Goal: Entertainment & Leisure: Browse casually

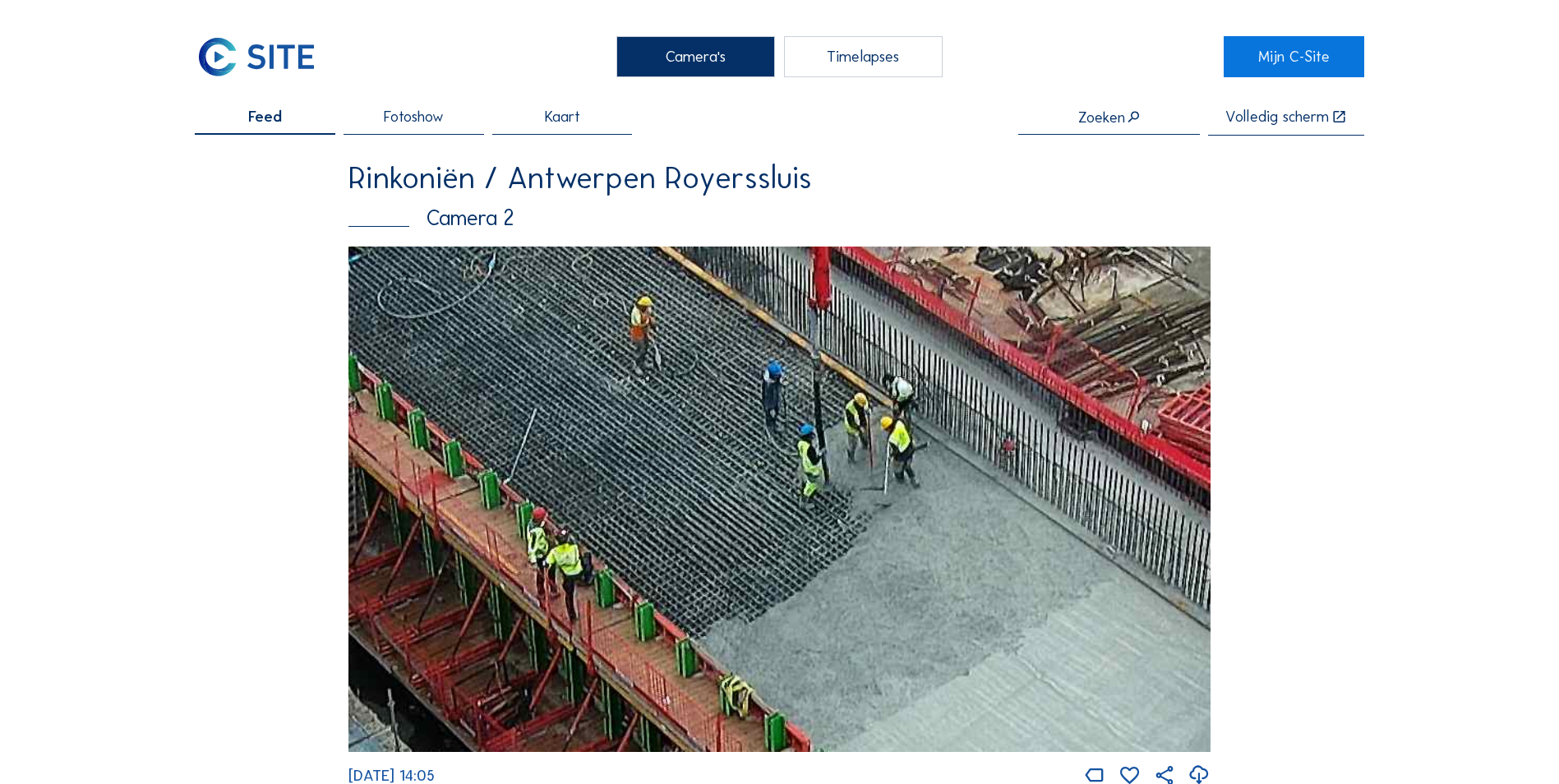
drag, startPoint x: 730, startPoint y: 397, endPoint x: 602, endPoint y: 376, distance: 129.7
click at [602, 376] on img at bounding box center [780, 499] width 862 height 506
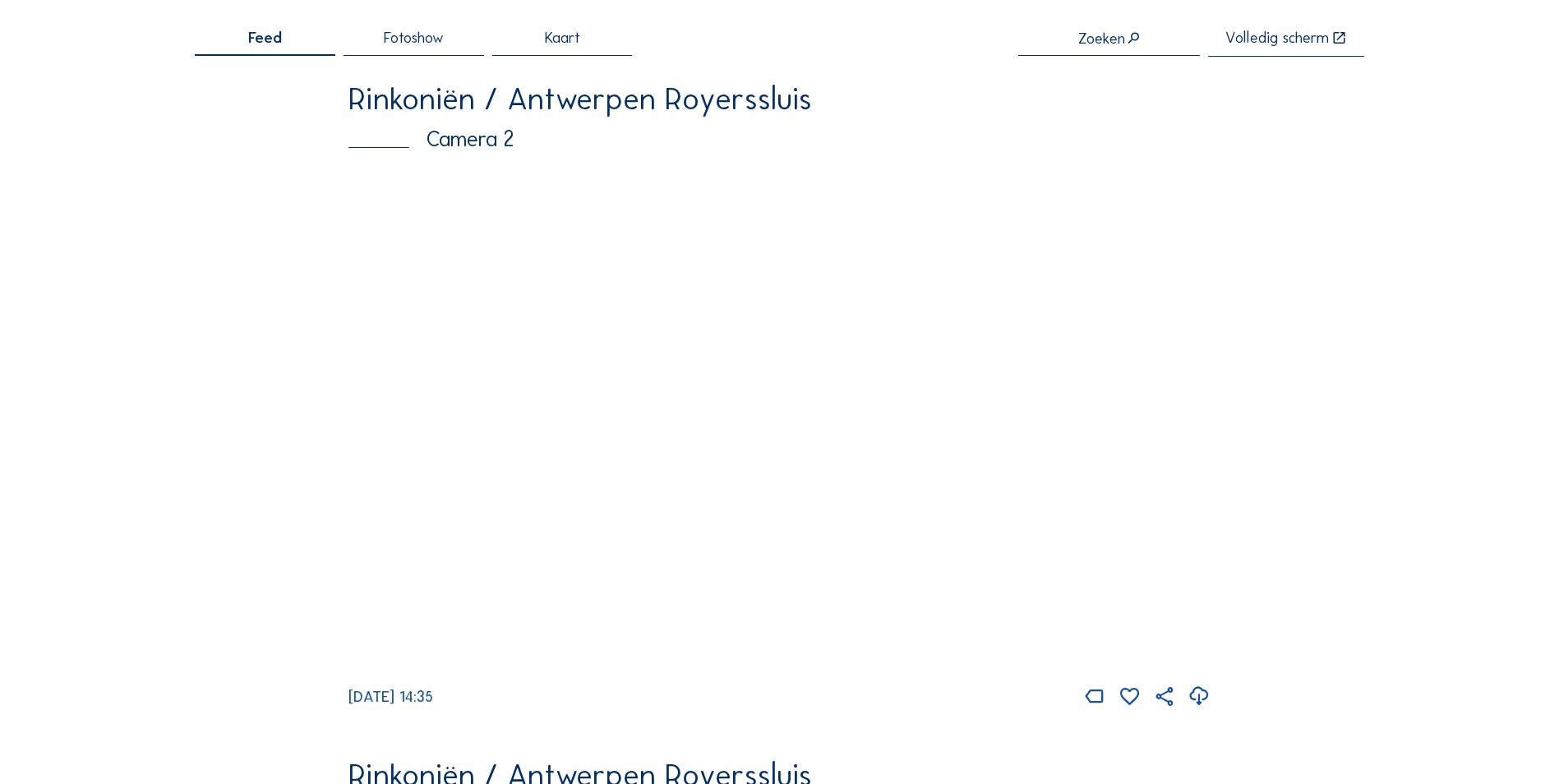
scroll to position [82, 0]
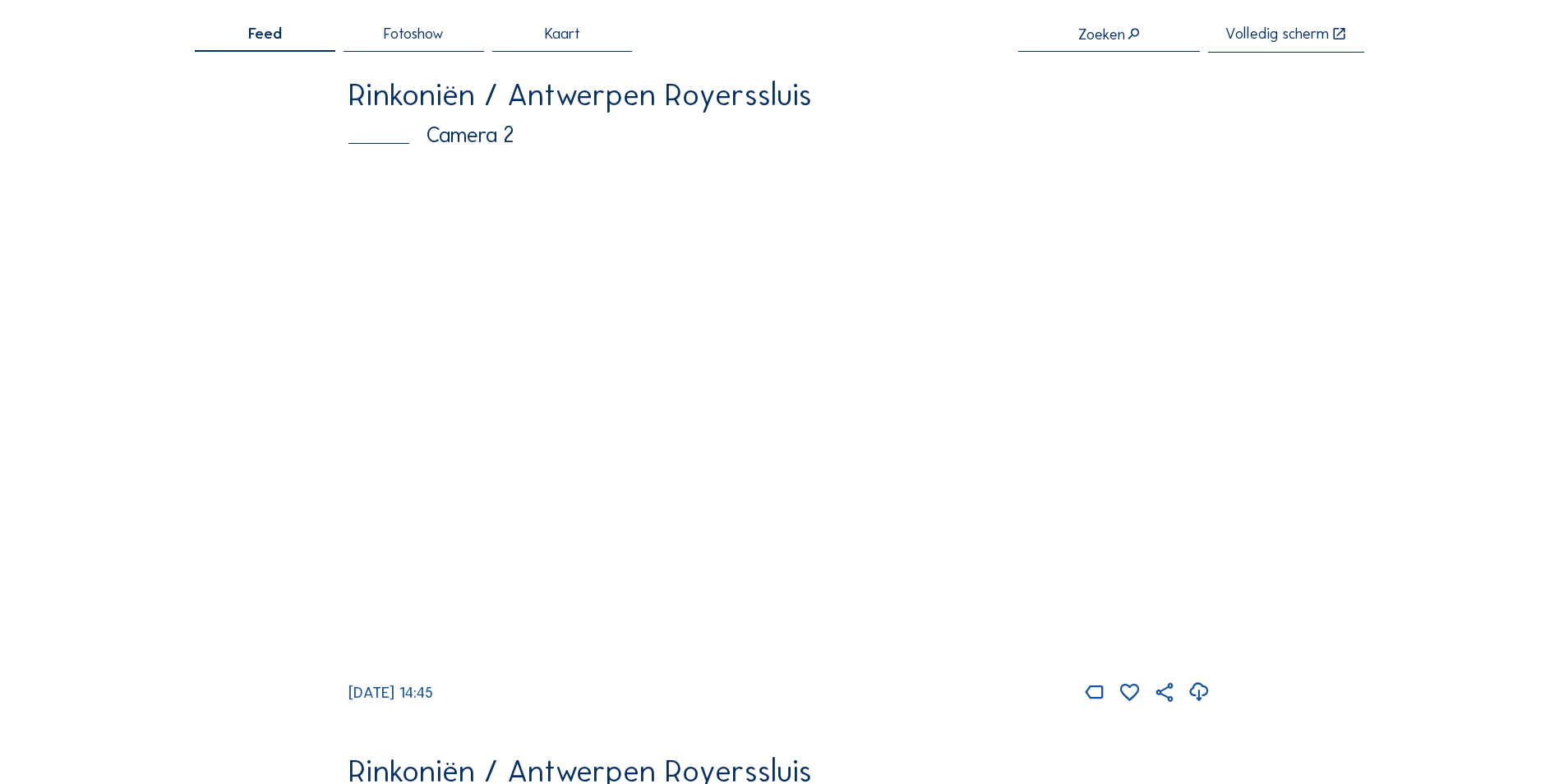
scroll to position [82, 0]
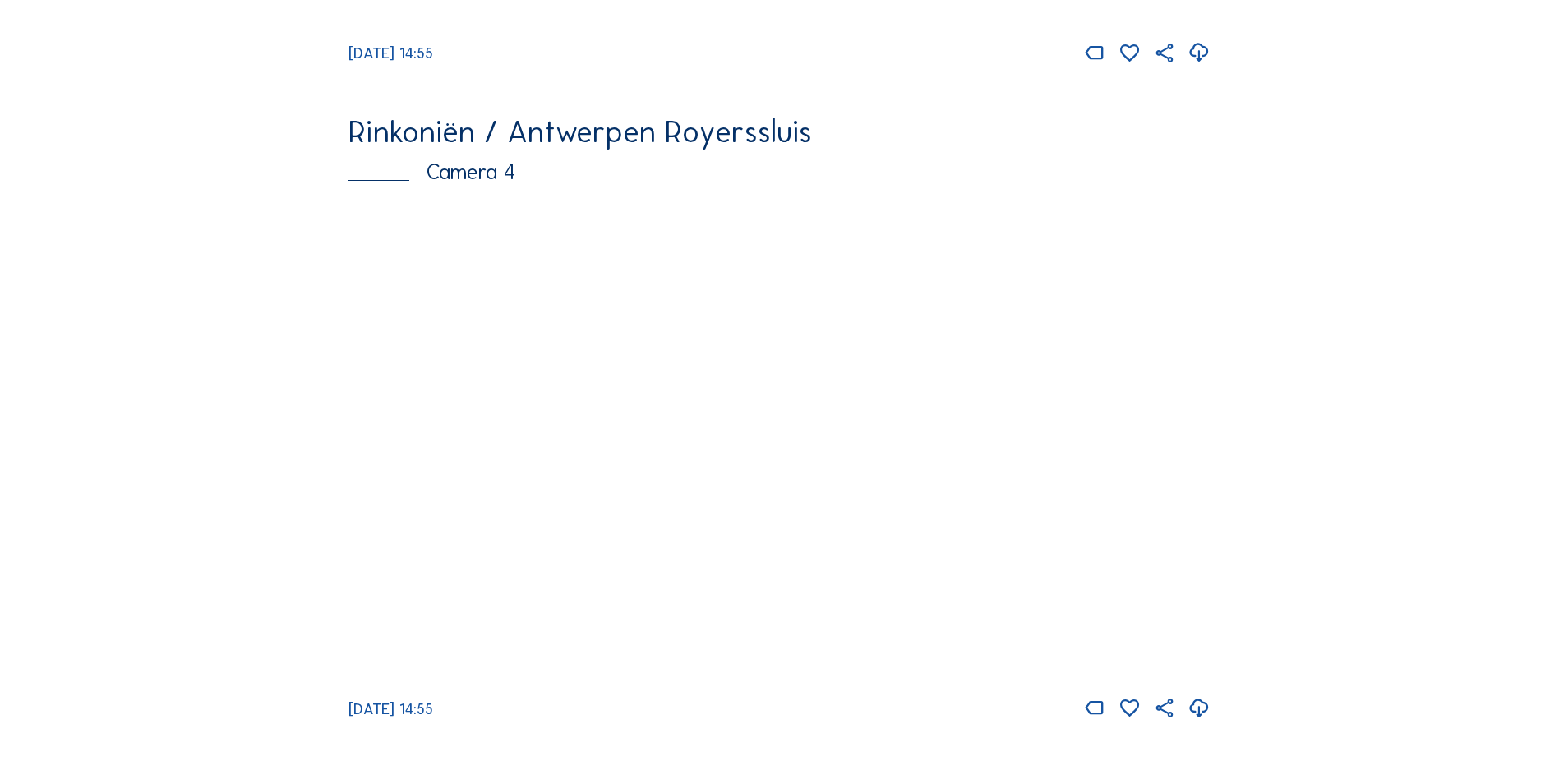
scroll to position [2719, 0]
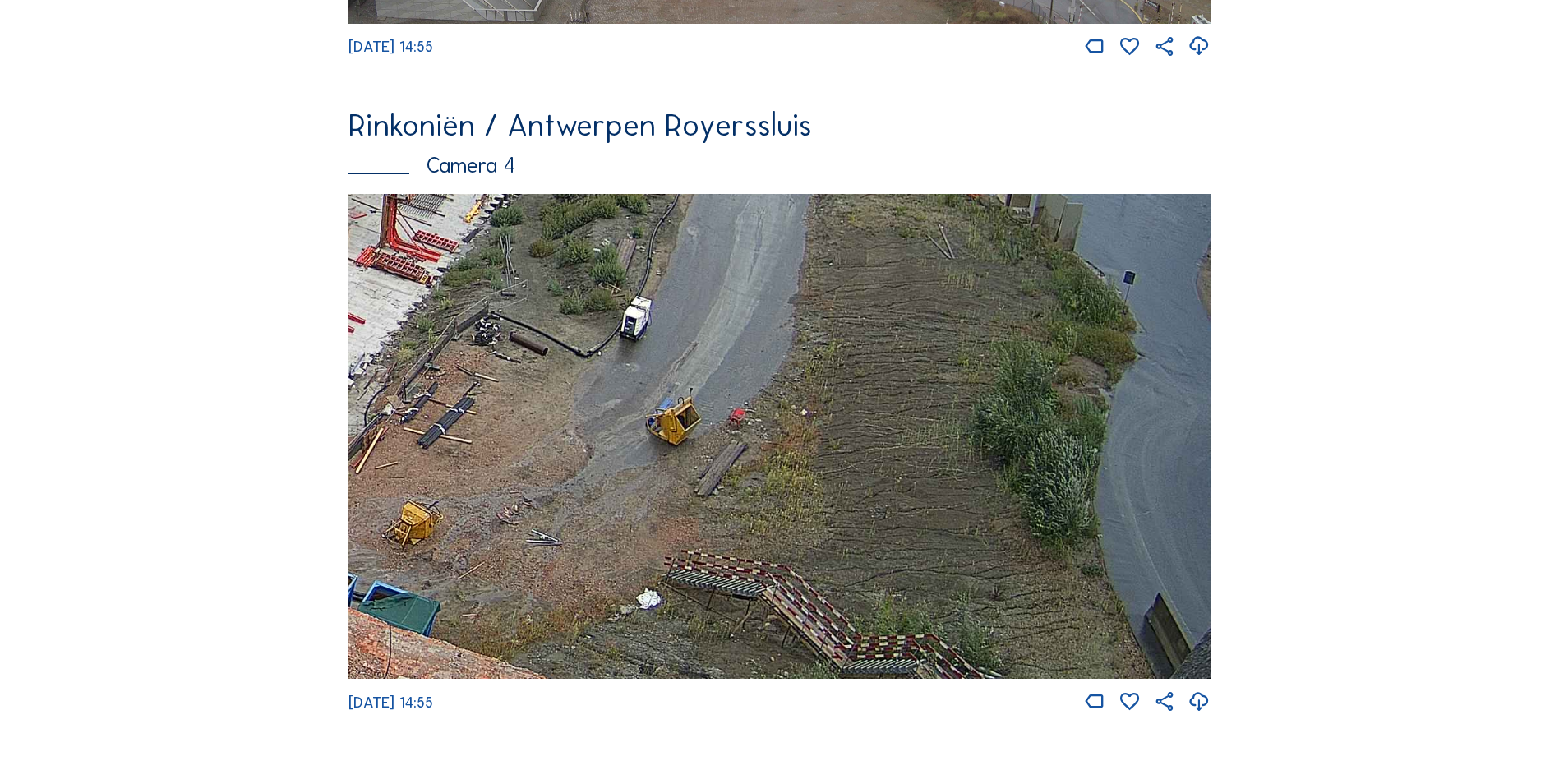
drag, startPoint x: 1017, startPoint y: 482, endPoint x: 435, endPoint y: 408, distance: 586.7
click at [415, 413] on img at bounding box center [780, 436] width 862 height 485
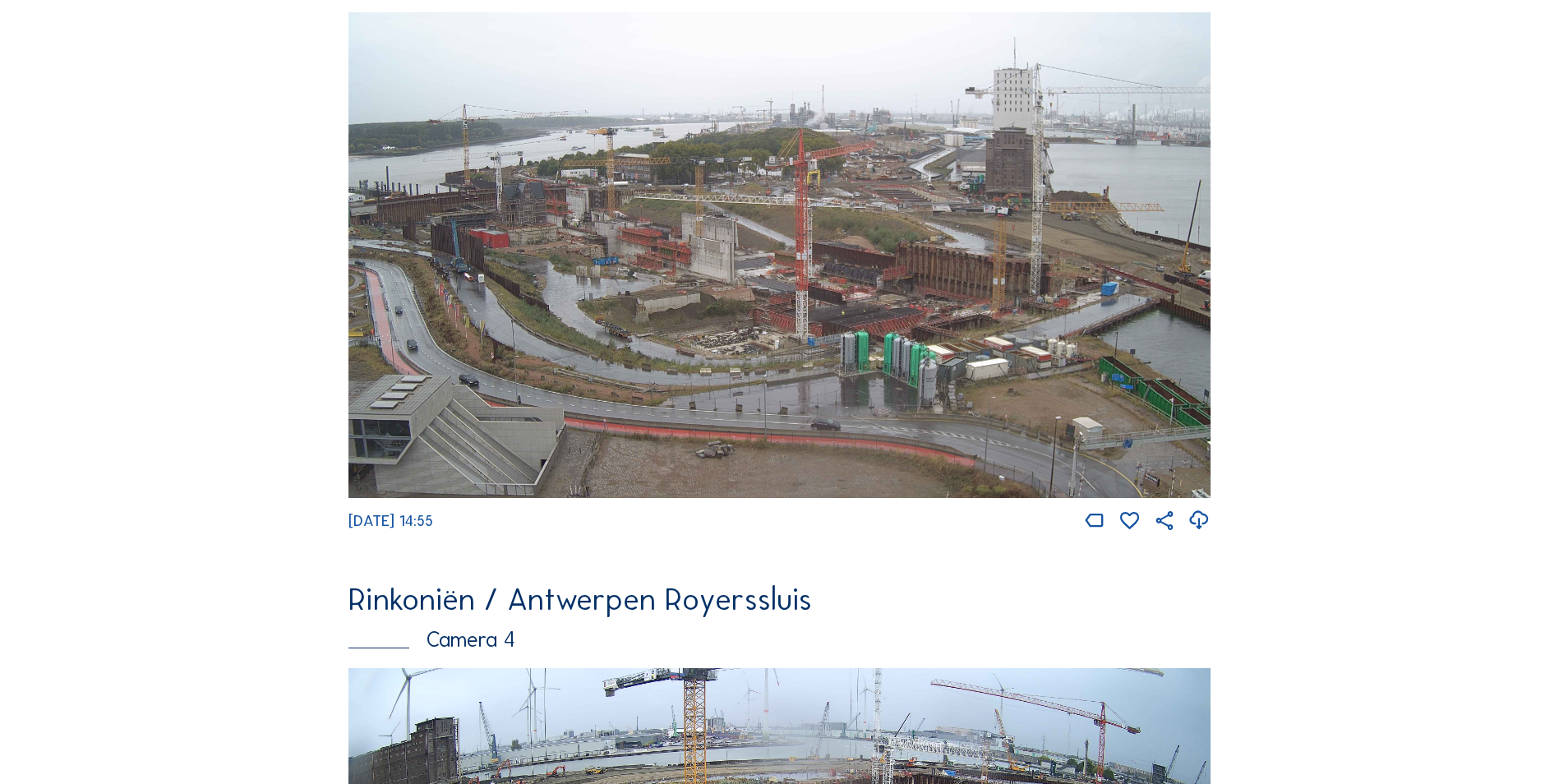
scroll to position [2143, 0]
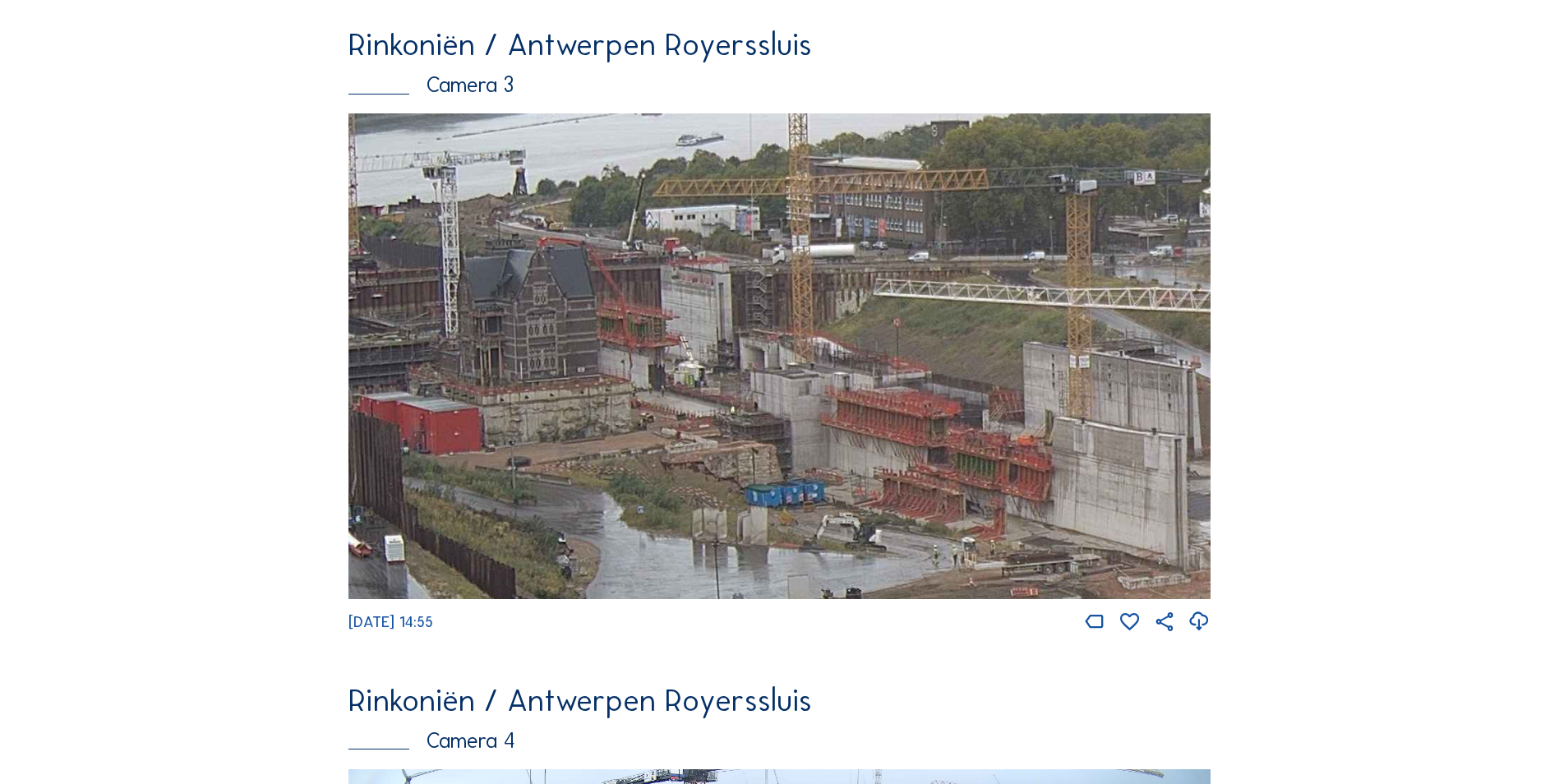
drag, startPoint x: 551, startPoint y: 379, endPoint x: 761, endPoint y: 517, distance: 251.3
click at [768, 539] on img at bounding box center [780, 355] width 862 height 485
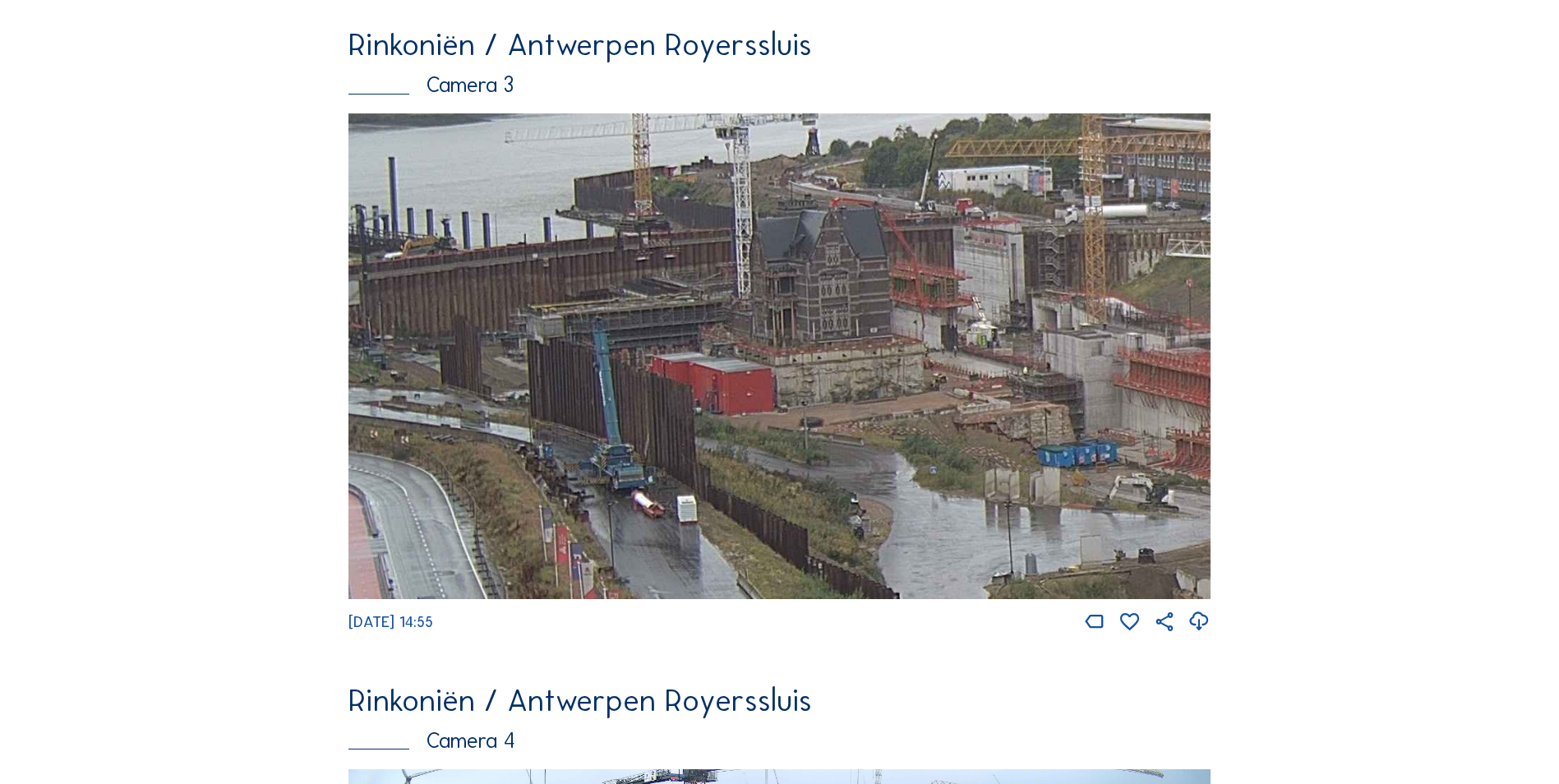
drag, startPoint x: 853, startPoint y: 431, endPoint x: 942, endPoint y: 415, distance: 90.4
click at [942, 415] on img at bounding box center [780, 355] width 862 height 485
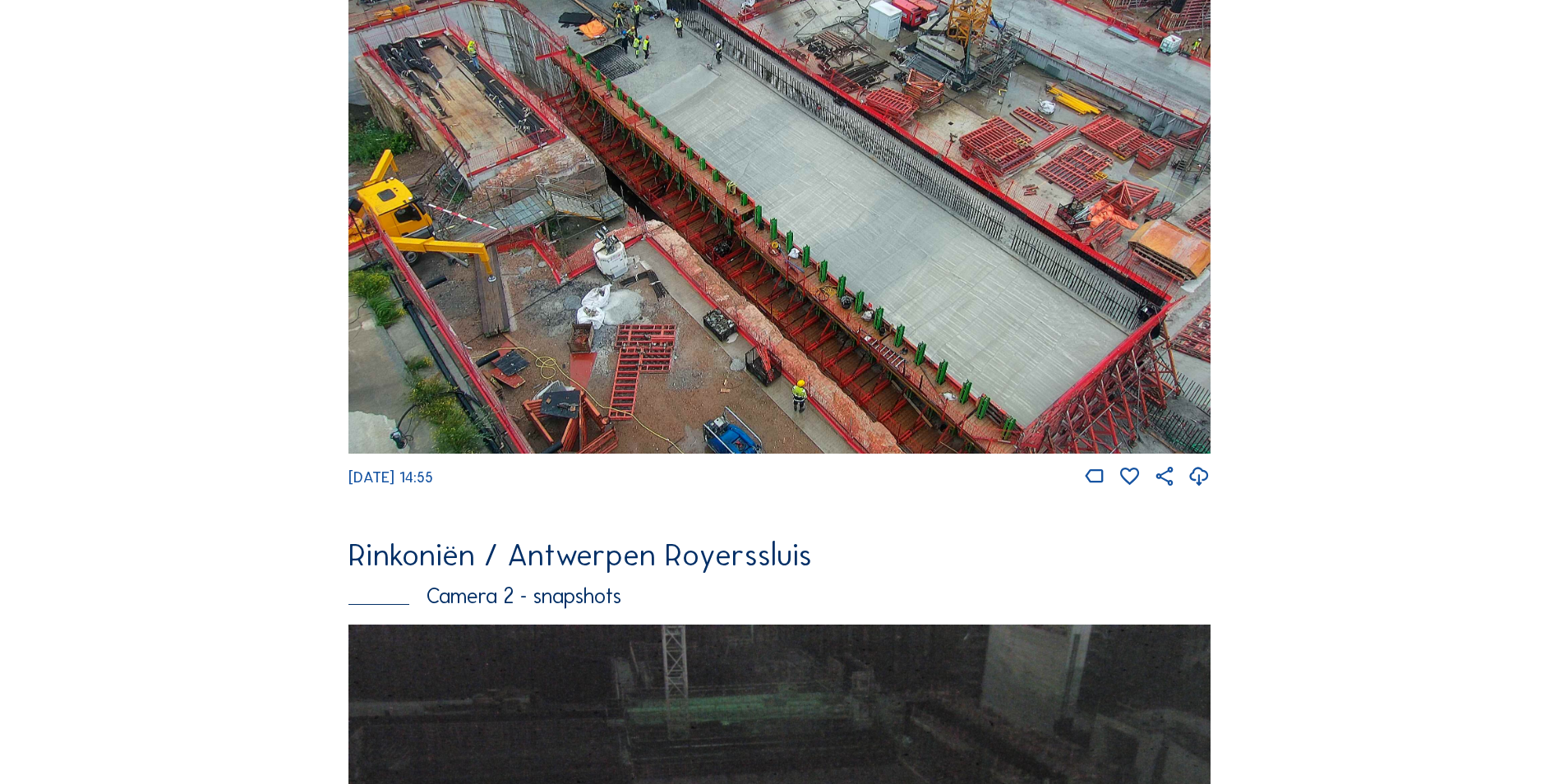
scroll to position [829, 0]
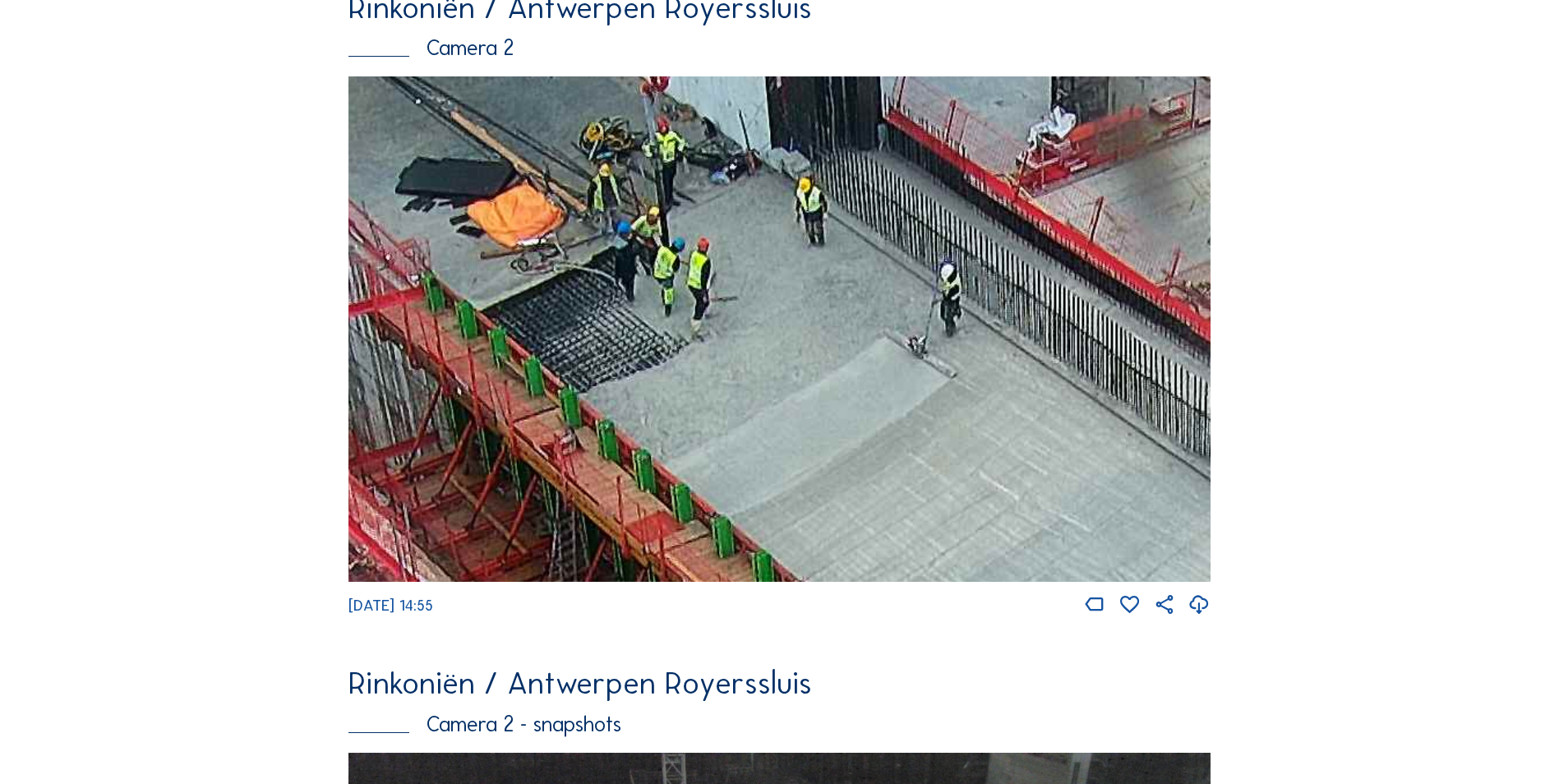
drag, startPoint x: 565, startPoint y: 196, endPoint x: 610, endPoint y: 284, distance: 98.8
click at [610, 284] on img at bounding box center [780, 329] width 862 height 506
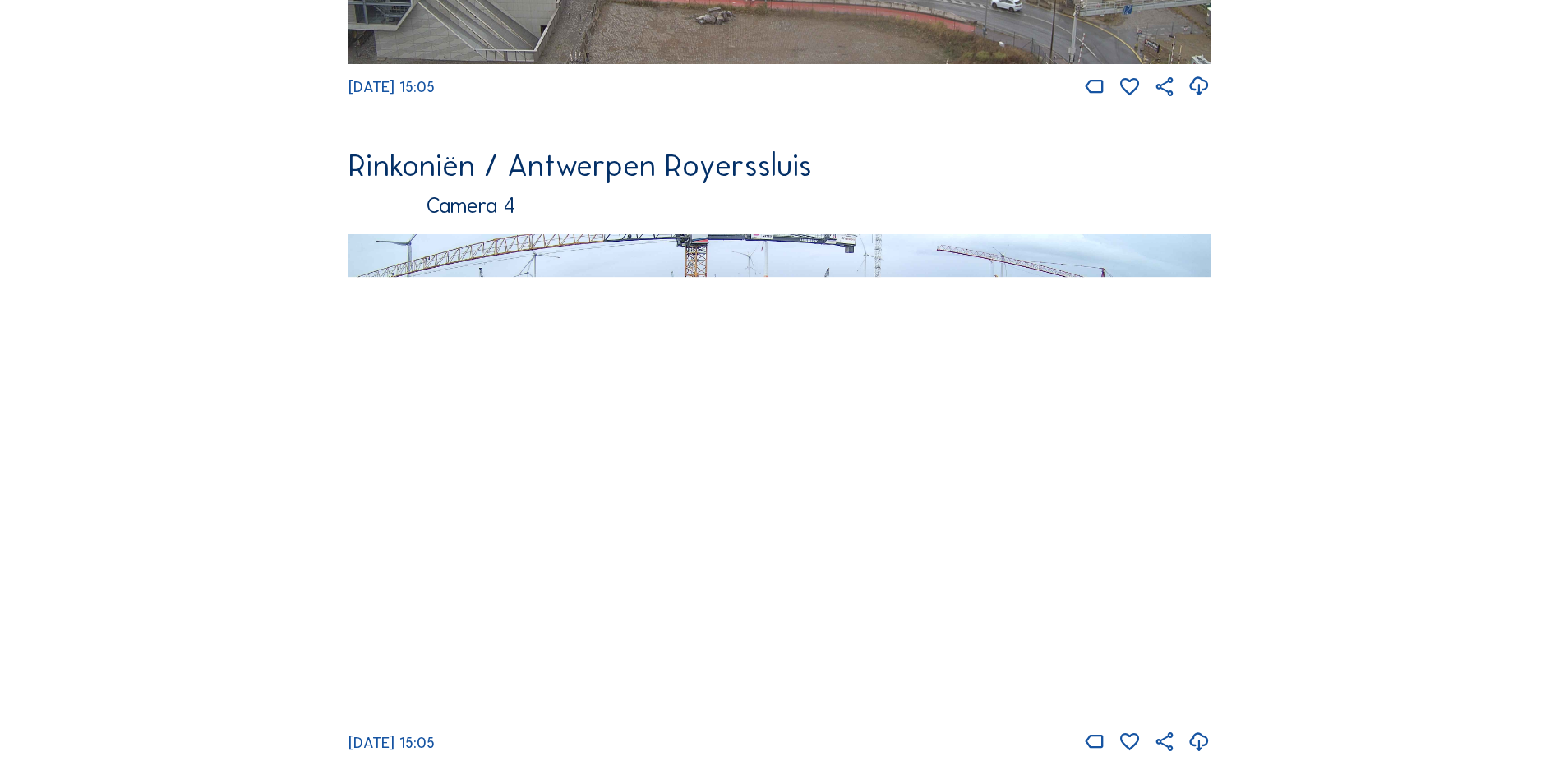
scroll to position [2882, 0]
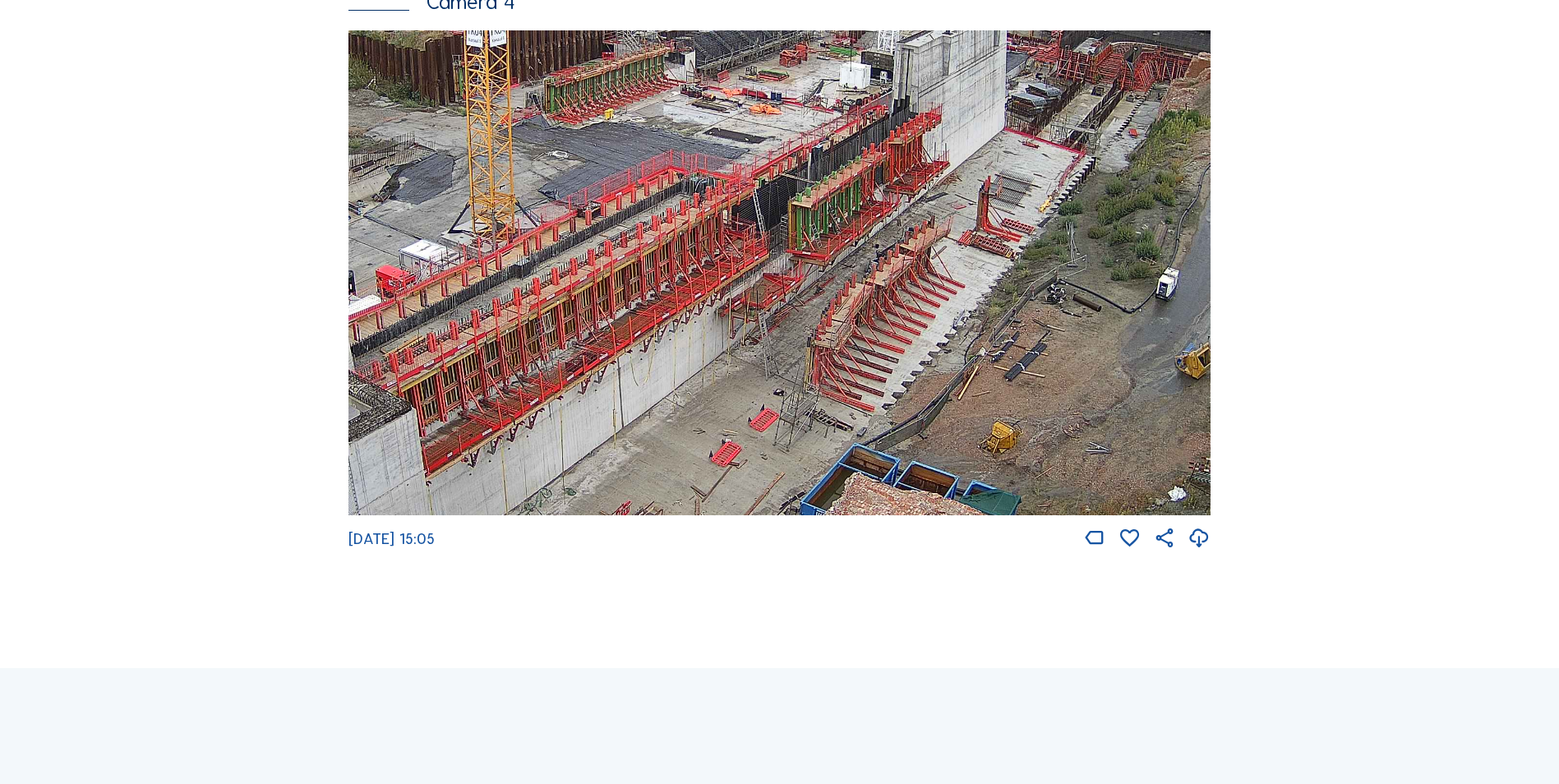
drag, startPoint x: 793, startPoint y: 260, endPoint x: 285, endPoint y: 317, distance: 511.2
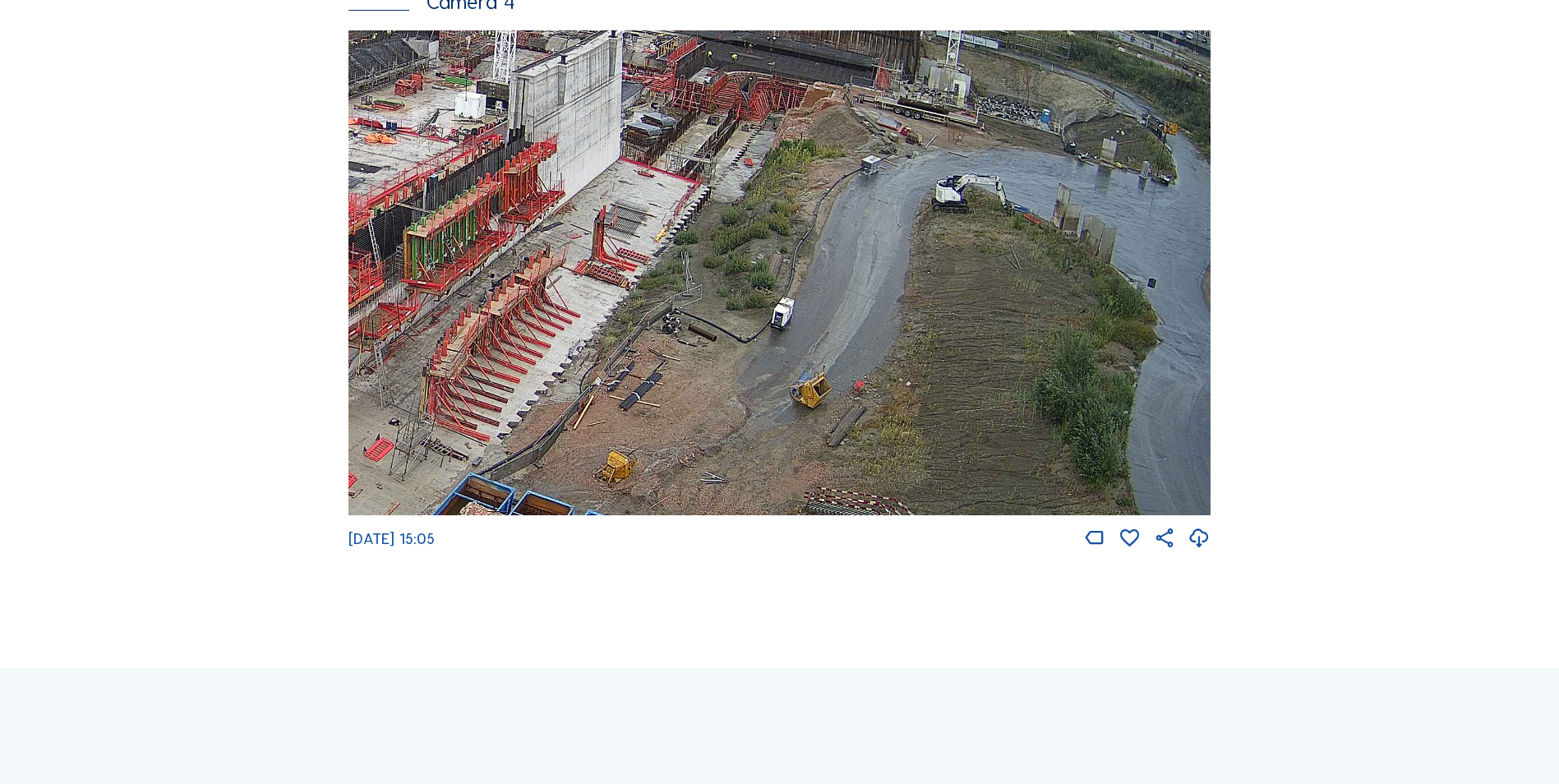
drag, startPoint x: 952, startPoint y: 359, endPoint x: 406, endPoint y: 400, distance: 547.5
click at [406, 400] on img at bounding box center [780, 272] width 862 height 485
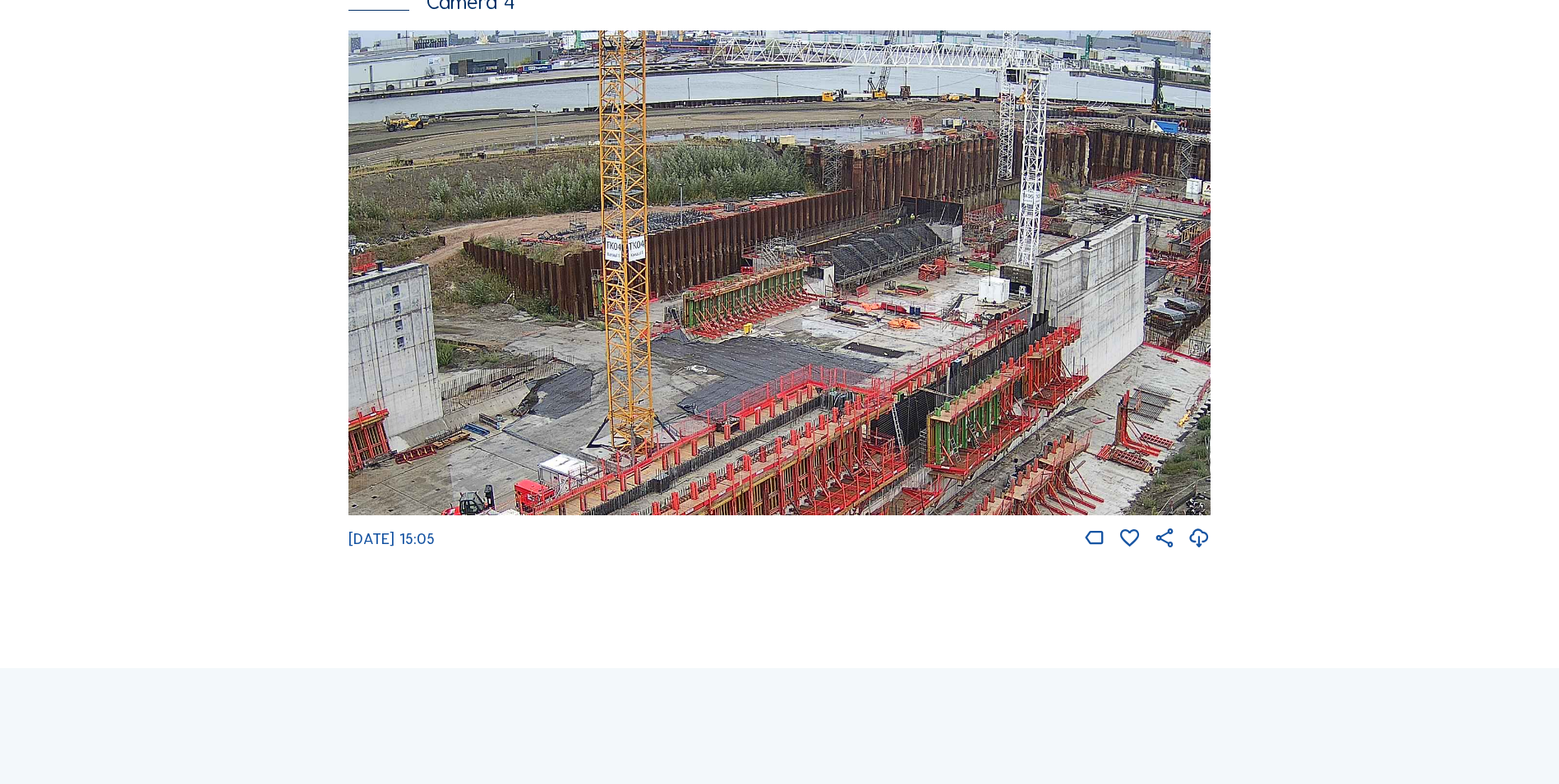
drag, startPoint x: 719, startPoint y: 356, endPoint x: 1180, endPoint y: 579, distance: 512.1
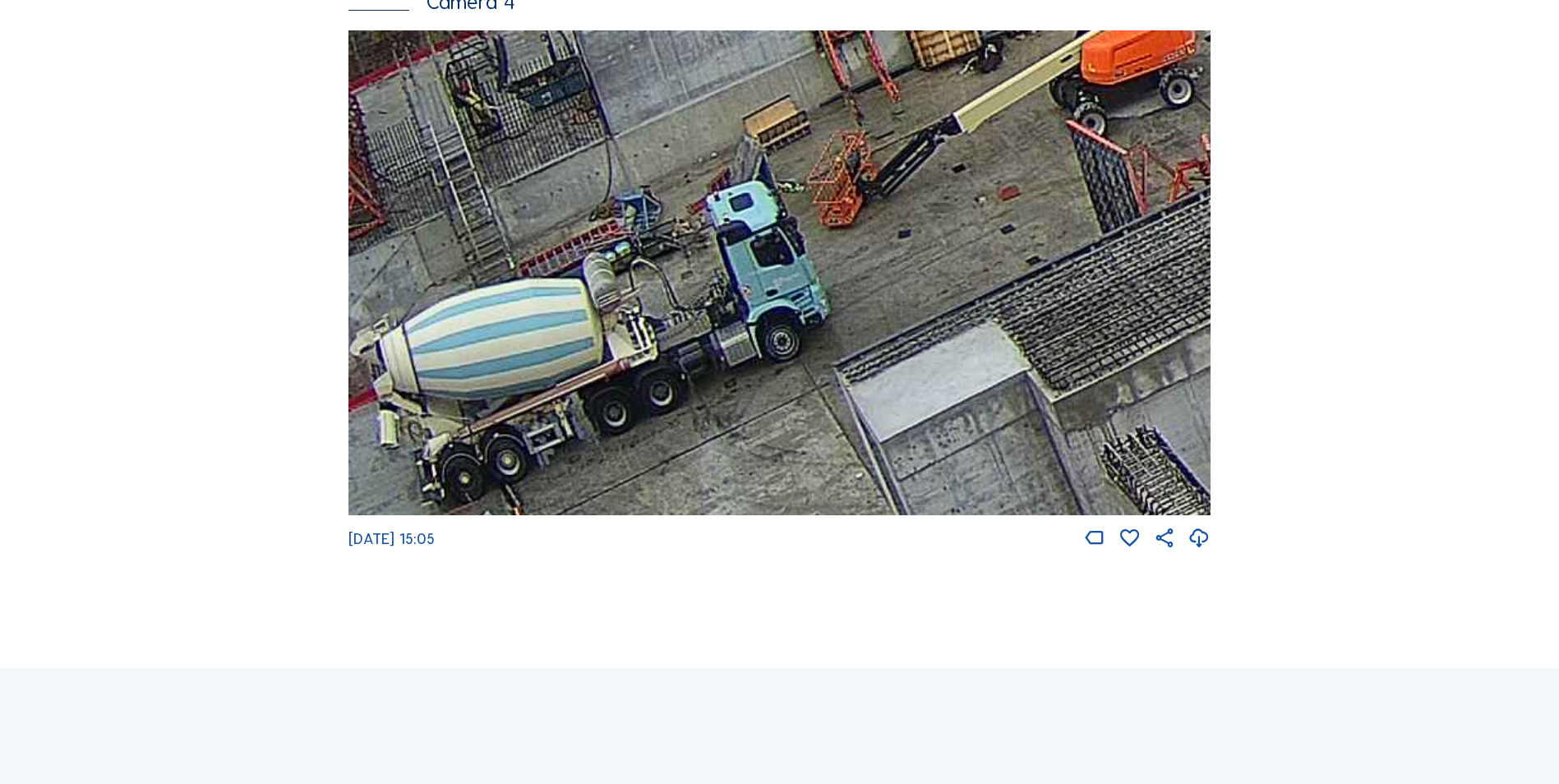
drag, startPoint x: 398, startPoint y: 411, endPoint x: 820, endPoint y: 333, distance: 429.1
click at [820, 334] on img at bounding box center [780, 272] width 862 height 485
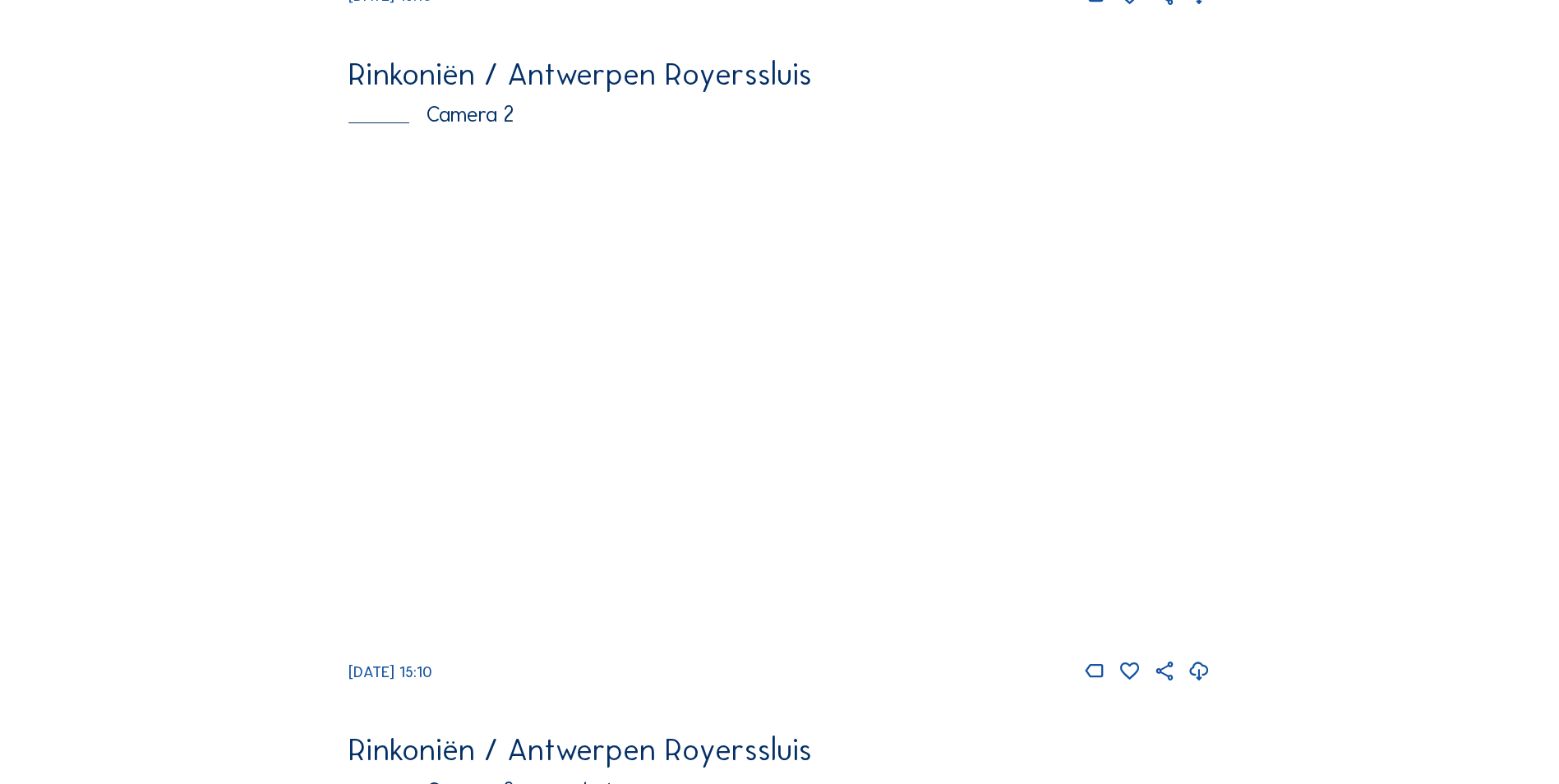
scroll to position [829, 0]
